Goal: Task Accomplishment & Management: Complete application form

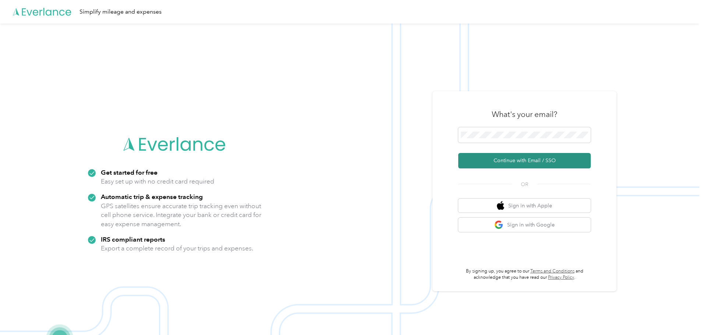
click at [520, 157] on button "Continue with Email / SSO" at bounding box center [524, 160] width 132 height 15
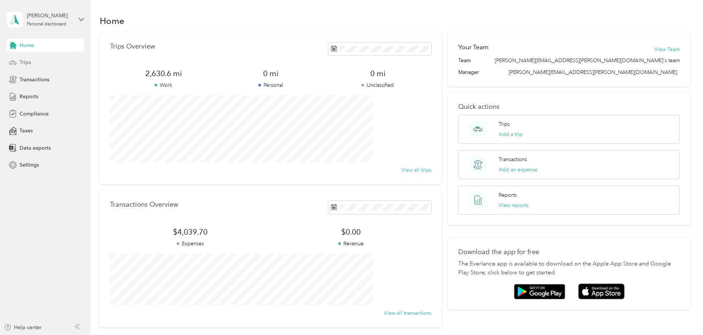
click at [24, 63] on span "Trips" at bounding box center [24, 62] width 11 height 8
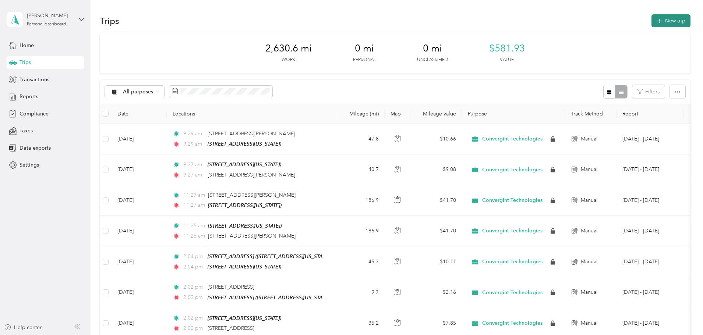
click at [651, 20] on button "New trip" at bounding box center [670, 20] width 39 height 13
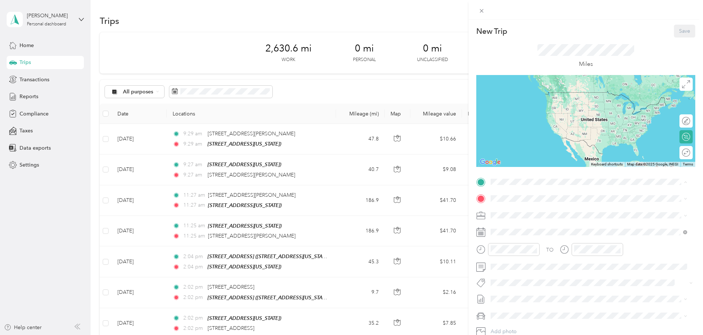
click at [515, 234] on strong "[STREET_ADDRESS]" at bounding box center [528, 234] width 49 height 7
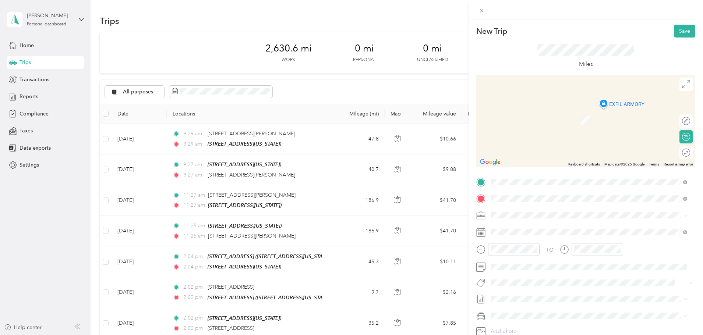
click at [512, 228] on span "[STREET_ADDRESS][PERSON_NAME][US_STATE]" at bounding box center [561, 225] width 114 height 7
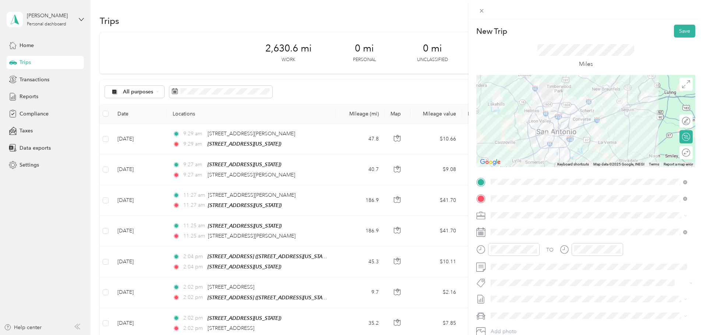
click at [566, 119] on div at bounding box center [585, 121] width 219 height 92
click at [679, 30] on button "Save" at bounding box center [684, 31] width 21 height 13
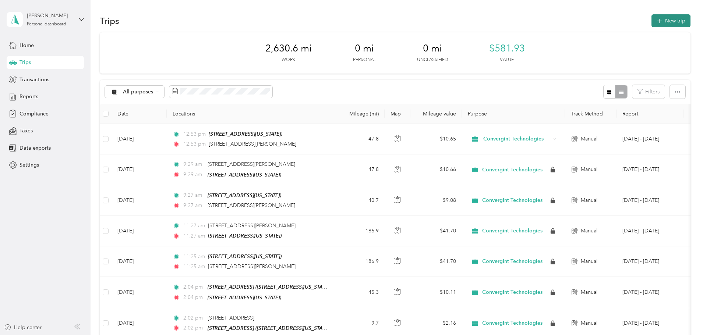
click at [651, 23] on button "New trip" at bounding box center [670, 20] width 39 height 13
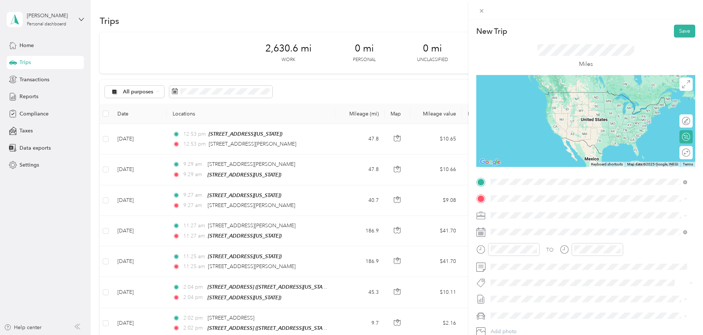
click at [523, 212] on span "[STREET_ADDRESS][PERSON_NAME][US_STATE]" at bounding box center [561, 208] width 114 height 7
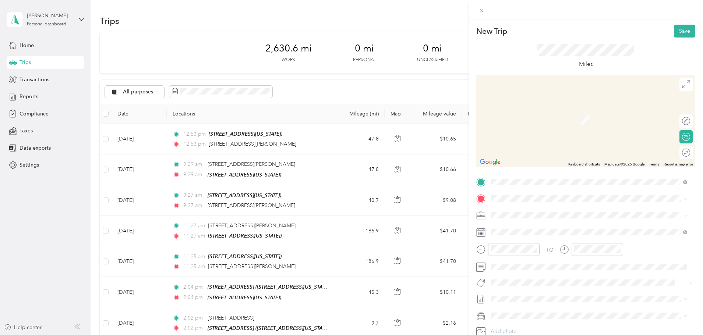
click at [519, 226] on strong "[STREET_ADDRESS]" at bounding box center [528, 227] width 49 height 7
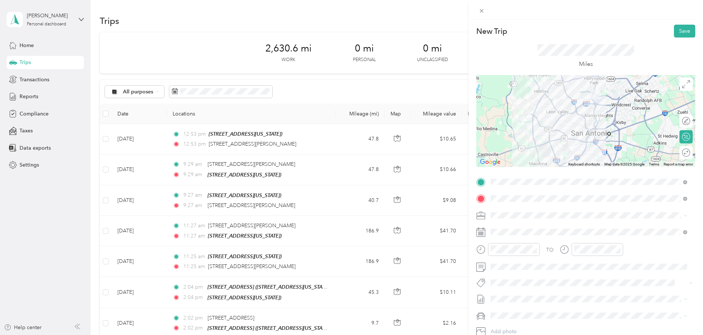
click at [582, 127] on div at bounding box center [585, 121] width 219 height 92
click at [588, 129] on div at bounding box center [585, 121] width 219 height 92
click at [590, 128] on div at bounding box center [585, 121] width 219 height 92
click at [678, 33] on button "Save" at bounding box center [684, 31] width 21 height 13
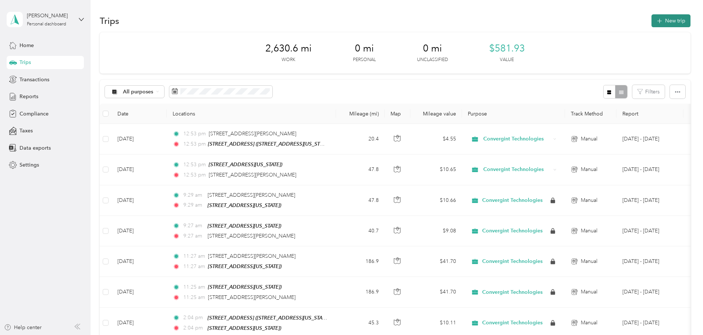
click at [651, 23] on button "New trip" at bounding box center [670, 20] width 39 height 13
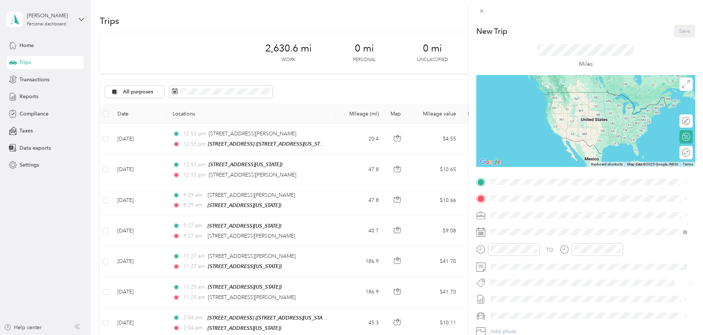
click at [535, 208] on strong "[STREET_ADDRESS]" at bounding box center [528, 211] width 49 height 7
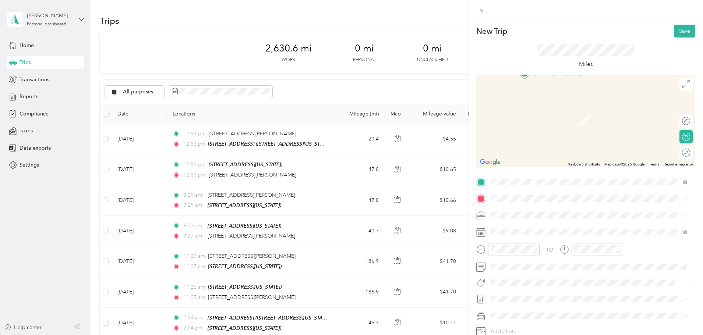
click at [533, 248] on strong "[STREET_ADDRESS]" at bounding box center [528, 250] width 49 height 7
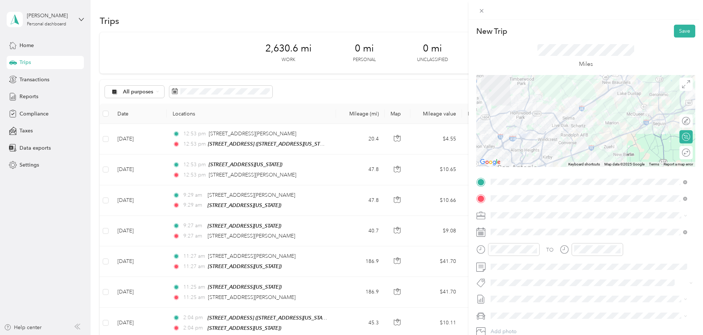
click at [618, 122] on div at bounding box center [585, 121] width 219 height 92
click at [610, 123] on div at bounding box center [585, 121] width 219 height 92
click at [553, 115] on div at bounding box center [585, 121] width 219 height 92
click at [678, 32] on button "Save" at bounding box center [684, 31] width 21 height 13
